Goal: Information Seeking & Learning: Learn about a topic

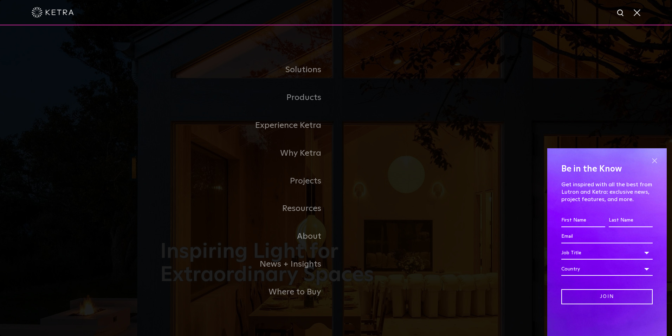
click at [656, 162] on span at bounding box center [655, 160] width 11 height 11
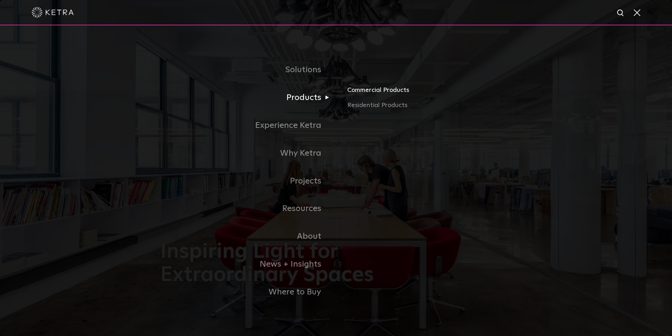
click at [371, 95] on link "Commercial Products" at bounding box center [429, 92] width 165 height 15
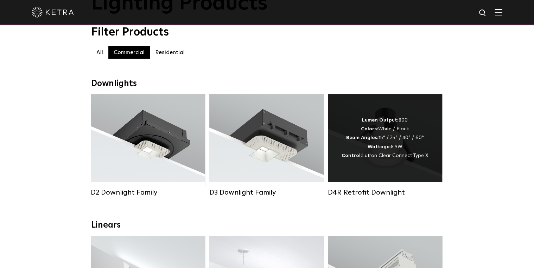
scroll to position [49, 0]
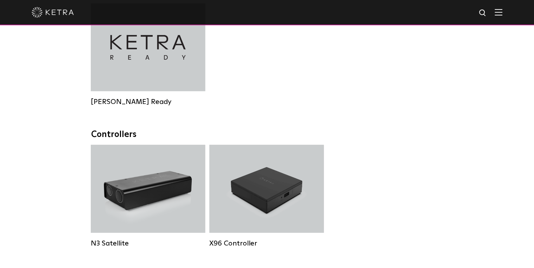
scroll to position [715, 0]
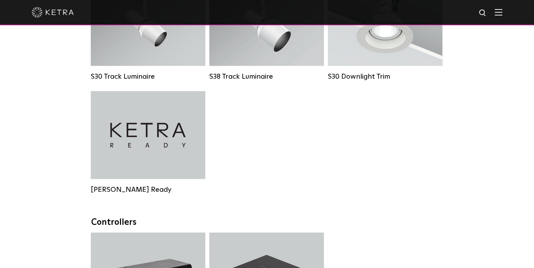
click at [250, 158] on div "S30 Track Luminaire Lumen Output: 1100 Colors: White / Black Beam Angles: 15° /…" at bounding box center [267, 91] width 357 height 226
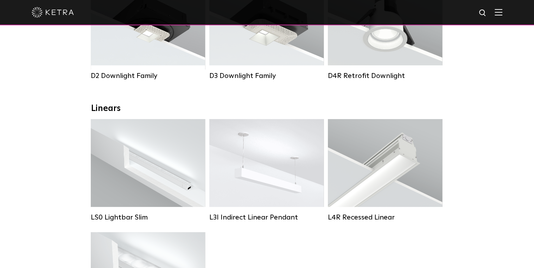
scroll to position [40, 0]
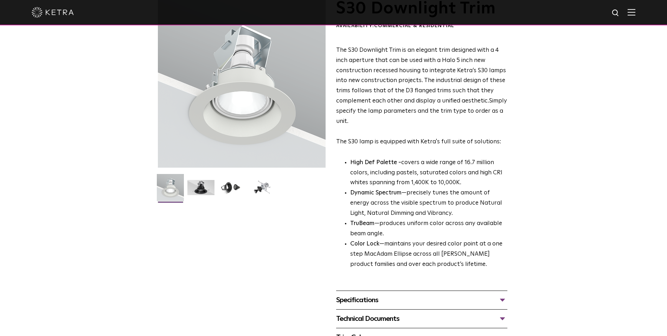
scroll to position [106, 0]
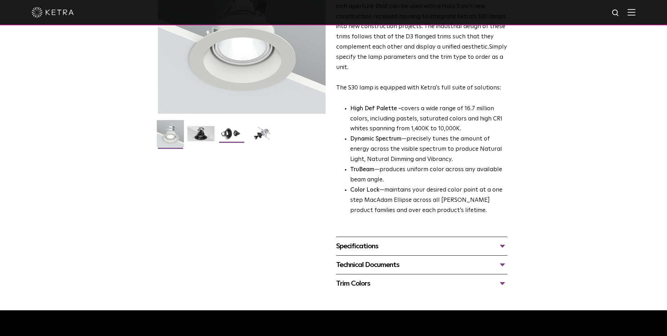
click at [230, 132] on img at bounding box center [231, 136] width 27 height 20
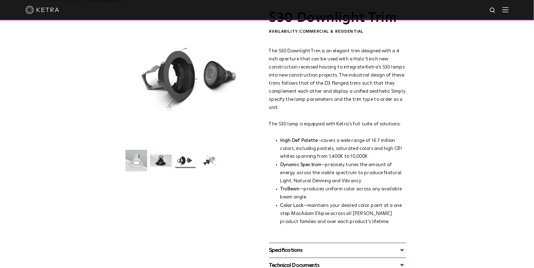
scroll to position [0, 0]
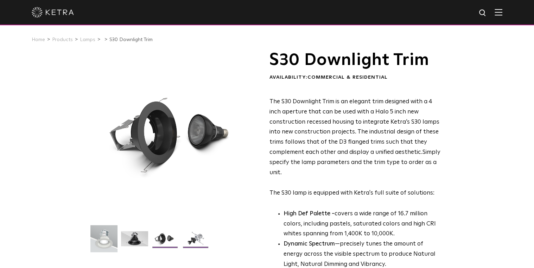
click at [198, 236] on img at bounding box center [195, 241] width 27 height 20
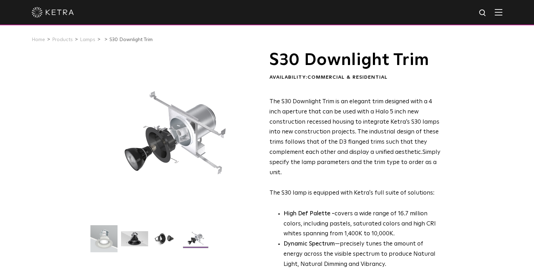
drag, startPoint x: 210, startPoint y: 128, endPoint x: 375, endPoint y: 140, distance: 165.4
click at [375, 140] on span "The S30 Downlight Trim is an elegant trim designed with a 4 inch aperture that …" at bounding box center [354, 127] width 170 height 57
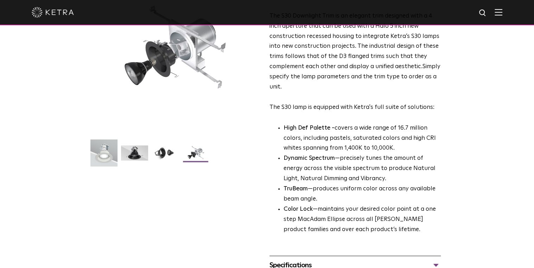
scroll to position [253, 0]
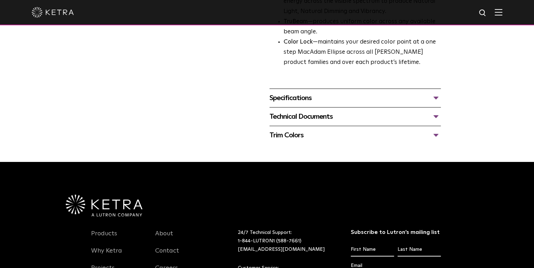
click at [435, 95] on div "Specifications" at bounding box center [354, 97] width 171 height 11
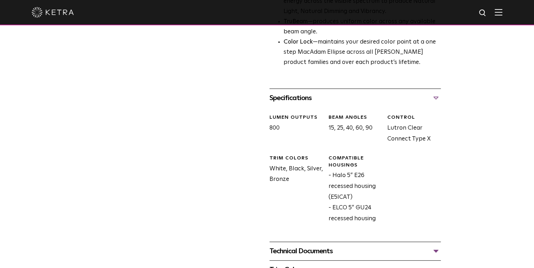
click at [422, 249] on div "Technical Documents" at bounding box center [354, 251] width 171 height 11
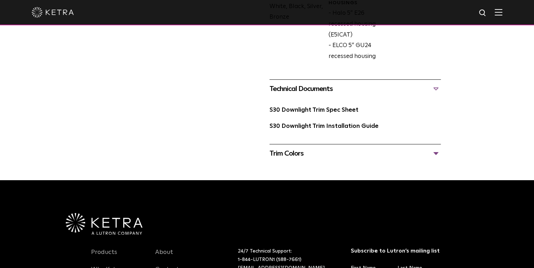
scroll to position [450, 0]
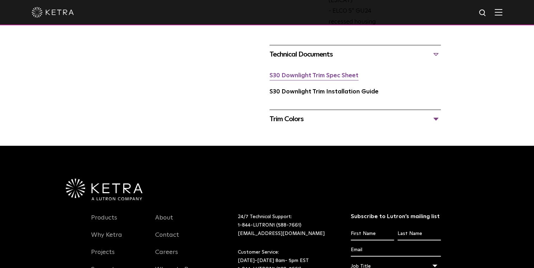
click at [323, 77] on link "S30 Downlight Trim Spec Sheet" at bounding box center [313, 76] width 89 height 6
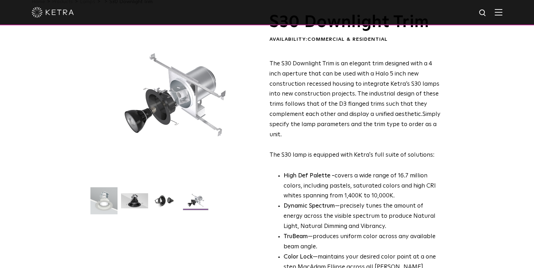
scroll to position [0, 0]
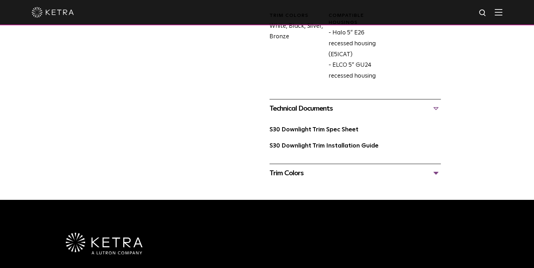
scroll to position [422, 0]
